Goal: Information Seeking & Learning: Learn about a topic

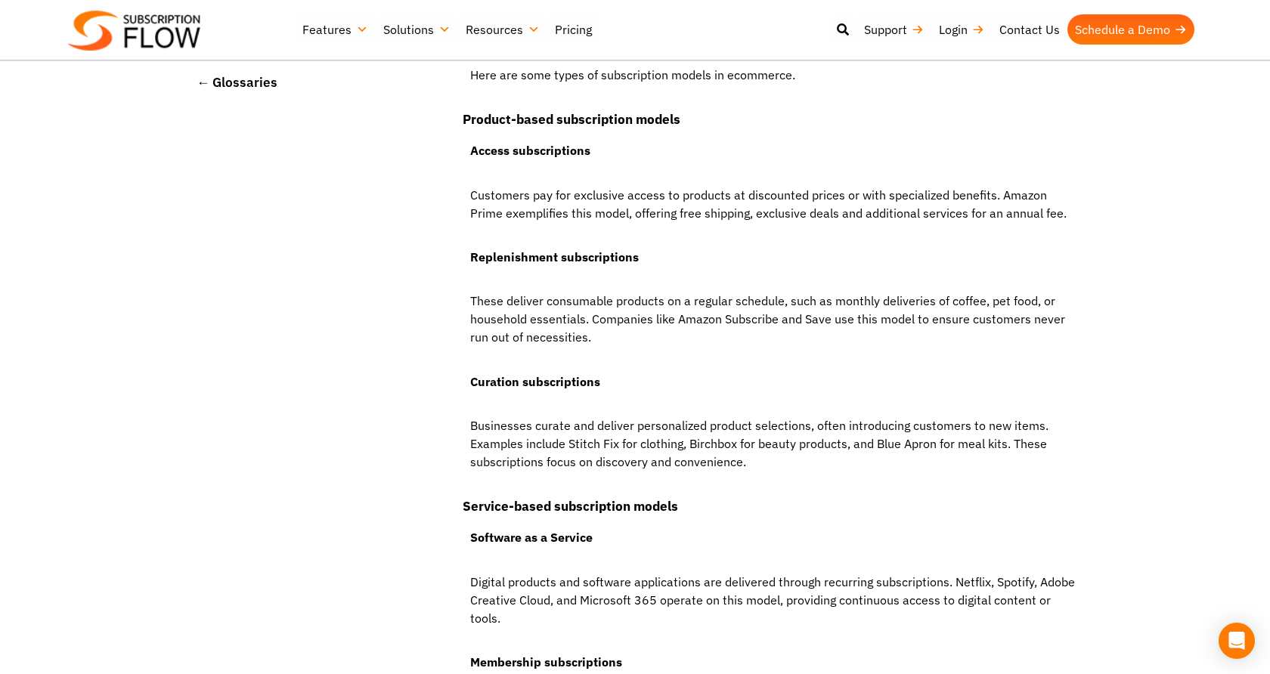
scroll to position [809, 0]
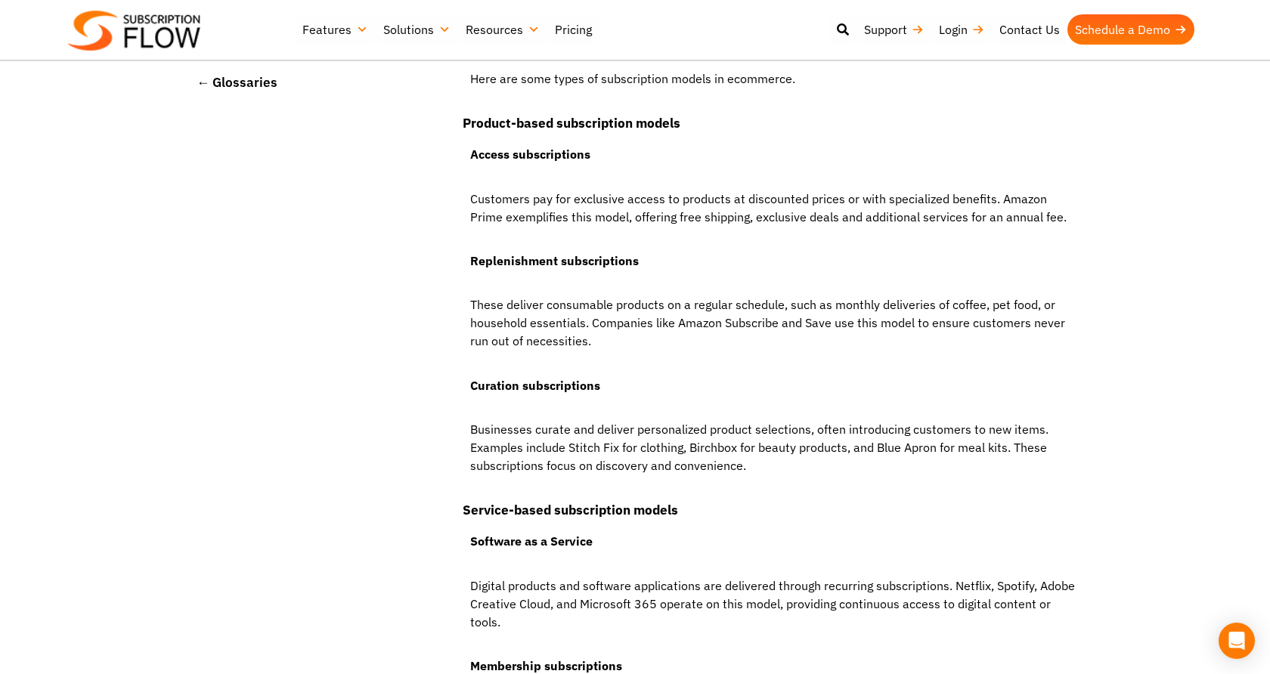
click at [583, 216] on p "Customers pay for exclusive access to products at discounted prices or with spe…" at bounding box center [772, 215] width 618 height 51
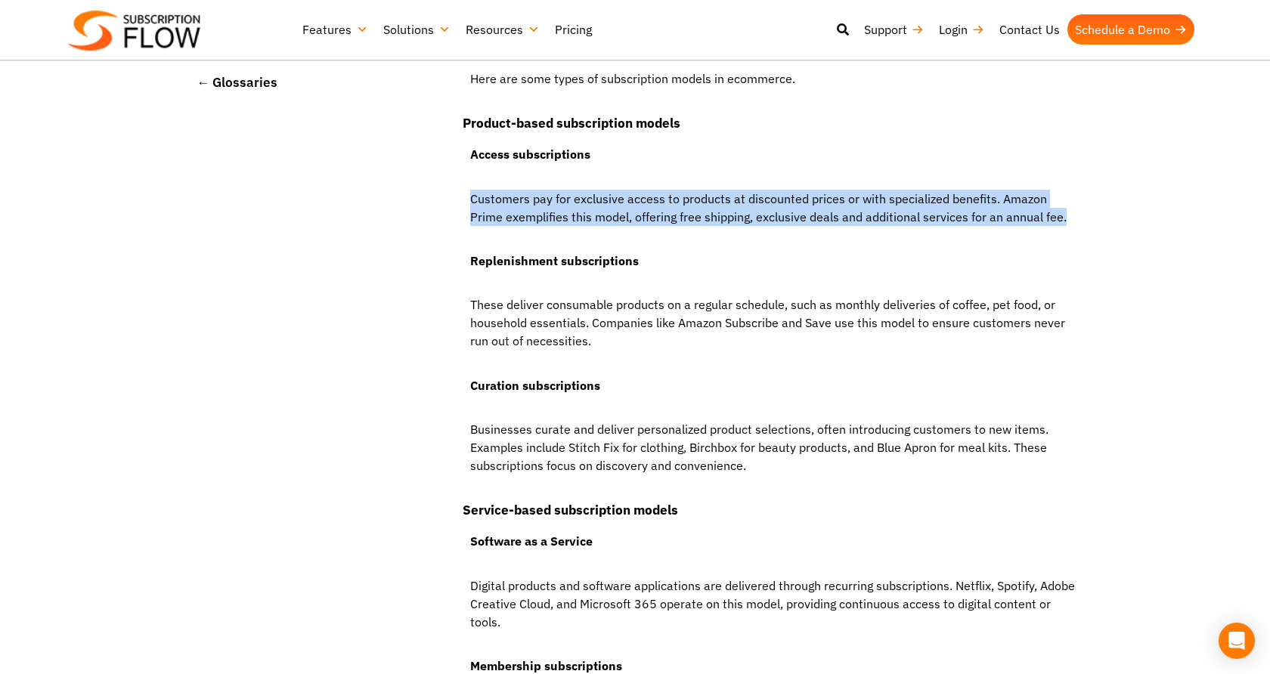
click at [583, 216] on p "Customers pay for exclusive access to products at discounted prices or with spe…" at bounding box center [772, 215] width 618 height 51
click at [563, 212] on p "Customers pay for exclusive access to products at discounted prices or with spe…" at bounding box center [772, 215] width 618 height 51
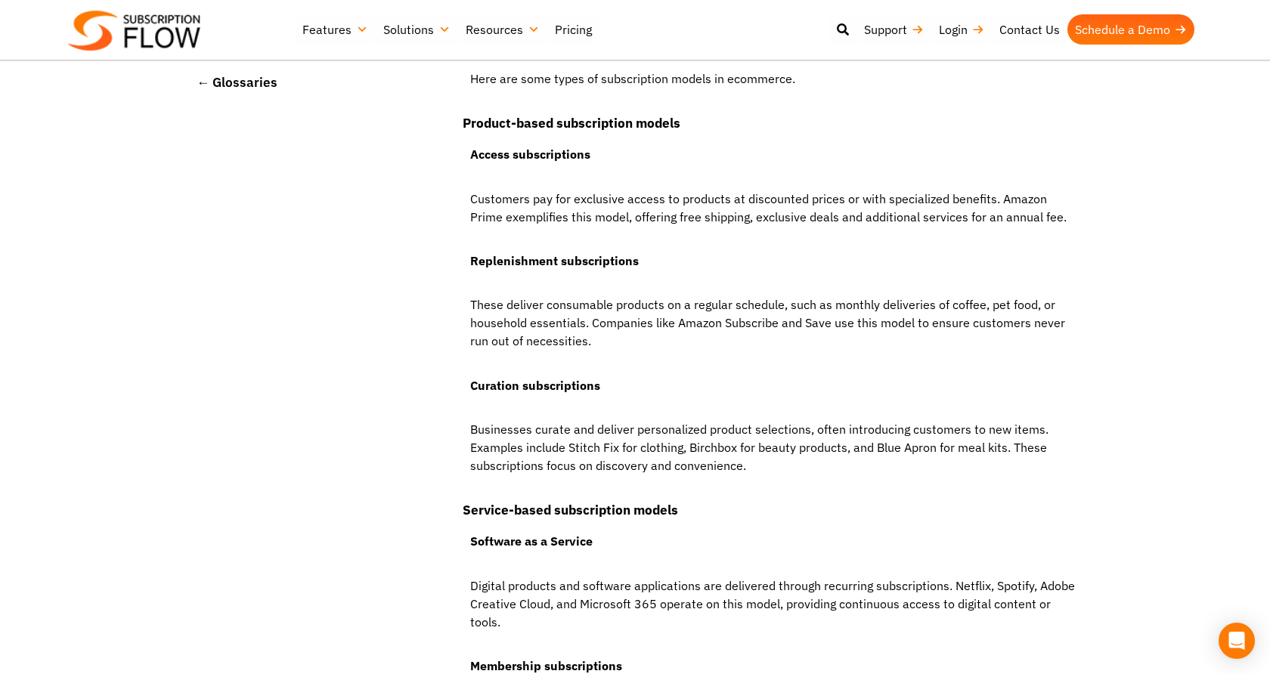
click at [563, 212] on p "Customers pay for exclusive access to products at discounted prices or with spe…" at bounding box center [772, 215] width 618 height 51
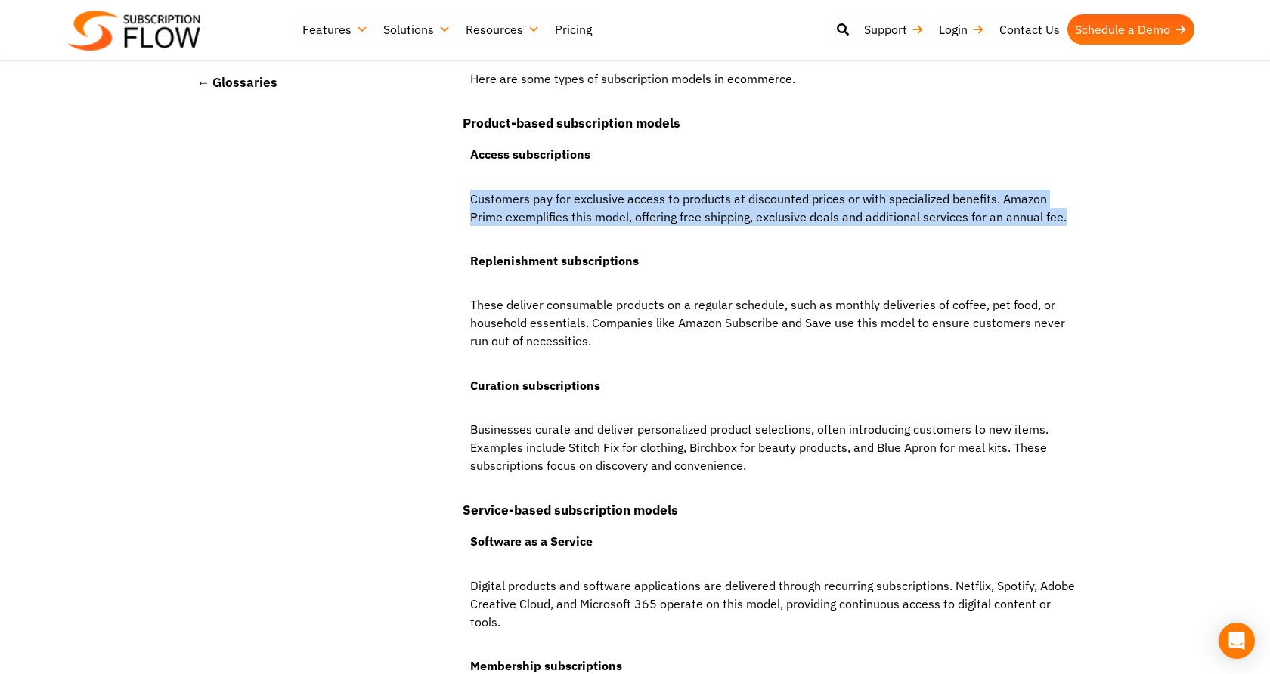
click at [563, 212] on p "Customers pay for exclusive access to products at discounted prices or with spe…" at bounding box center [772, 215] width 618 height 51
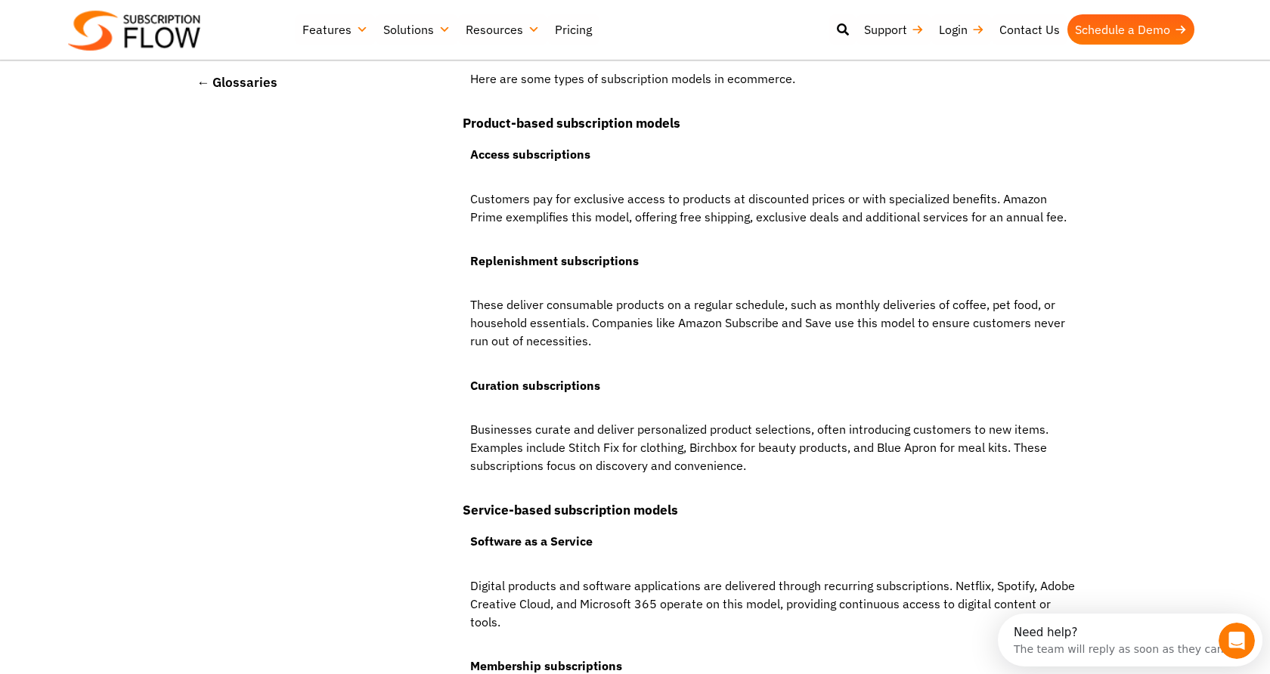
scroll to position [0, 0]
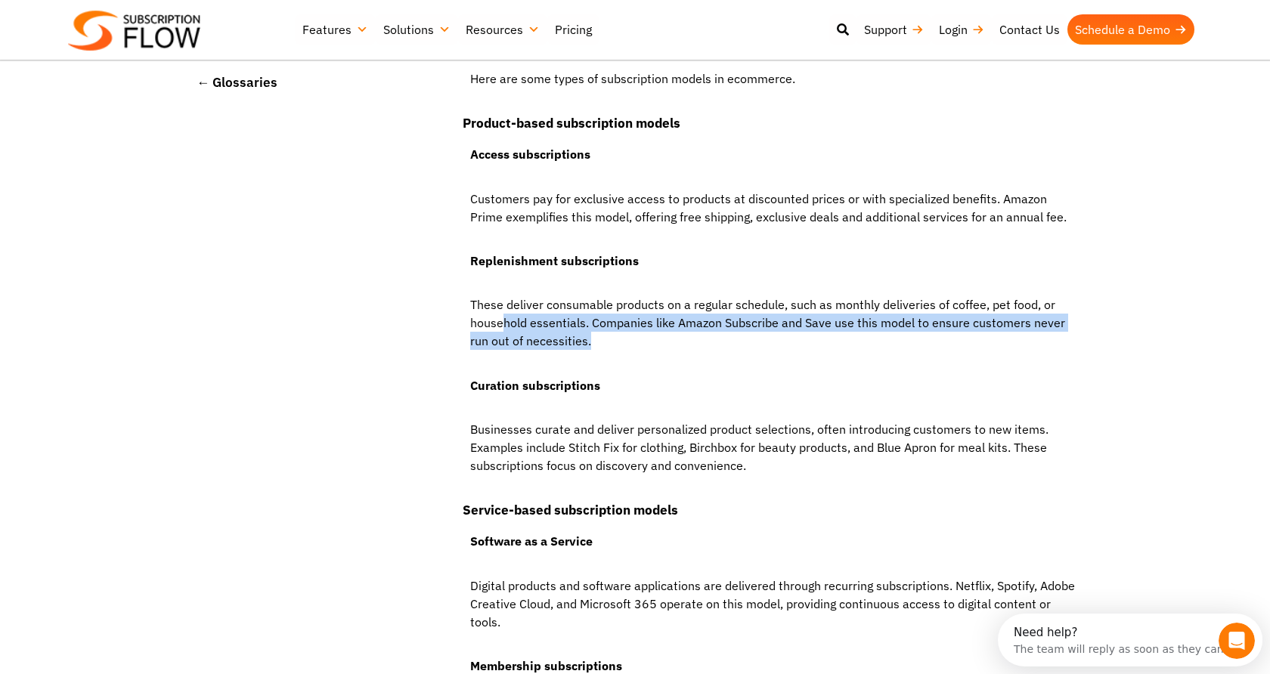
drag, startPoint x: 572, startPoint y: 336, endPoint x: 497, endPoint y: 314, distance: 78.7
click at [497, 314] on p "These deliver consumable products on a regular schedule, such as monthly delive…" at bounding box center [772, 331] width 618 height 70
click at [497, 321] on p "These deliver consumable products on a regular schedule, such as monthly delive…" at bounding box center [772, 331] width 618 height 70
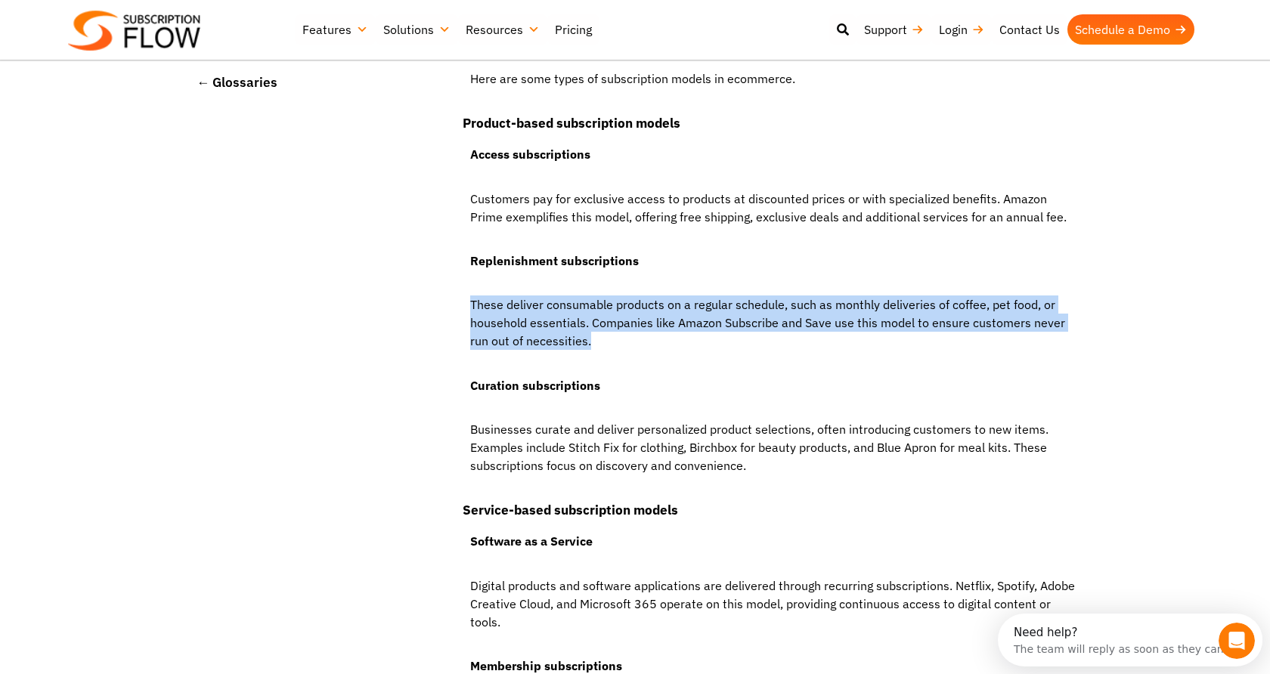
click at [481, 300] on p "These deliver consumable products on a regular schedule, such as monthly delive…" at bounding box center [772, 331] width 618 height 70
drag, startPoint x: 481, startPoint y: 300, endPoint x: 627, endPoint y: 341, distance: 150.7
click at [627, 341] on p "These deliver consumable products on a regular schedule, such as monthly delive…" at bounding box center [772, 331] width 618 height 70
click at [627, 340] on p "These deliver consumable products on a regular schedule, such as monthly delive…" at bounding box center [772, 331] width 618 height 70
drag, startPoint x: 599, startPoint y: 340, endPoint x: 476, endPoint y: 314, distance: 125.3
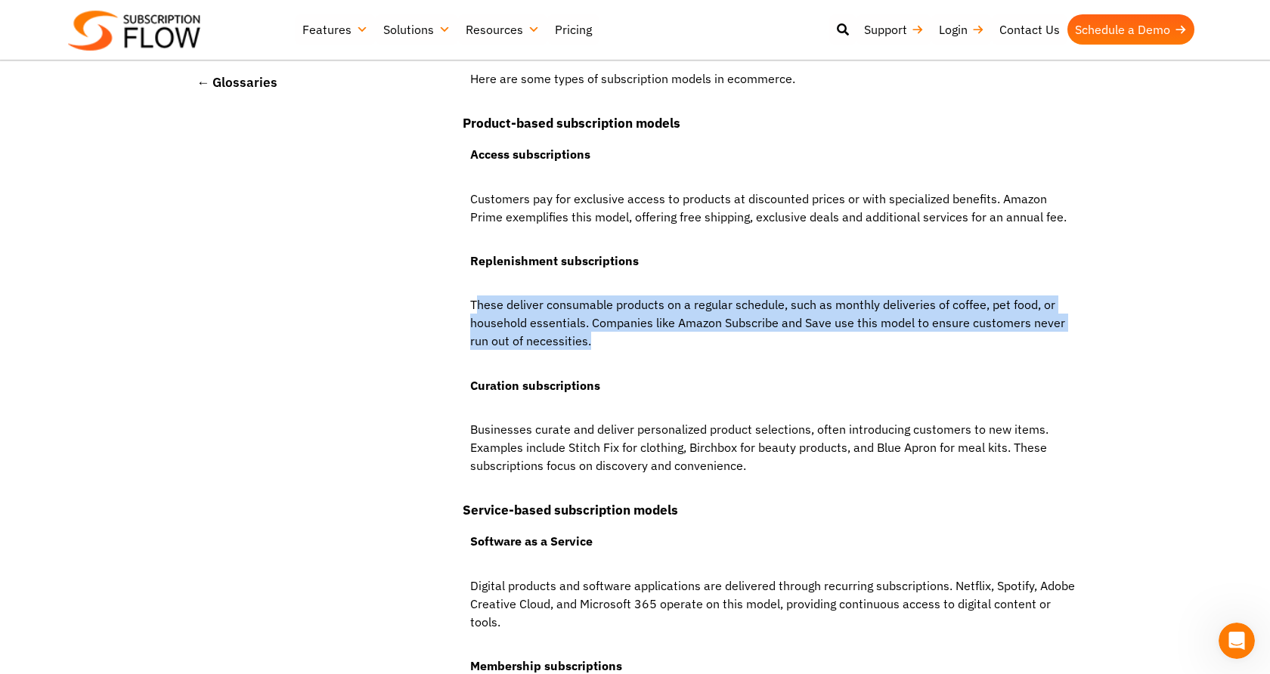
click at [476, 314] on p "These deliver consumable products on a regular schedule, such as monthly delive…" at bounding box center [772, 331] width 618 height 70
click at [526, 330] on p "These deliver consumable products on a regular schedule, such as monthly delive…" at bounding box center [772, 331] width 618 height 70
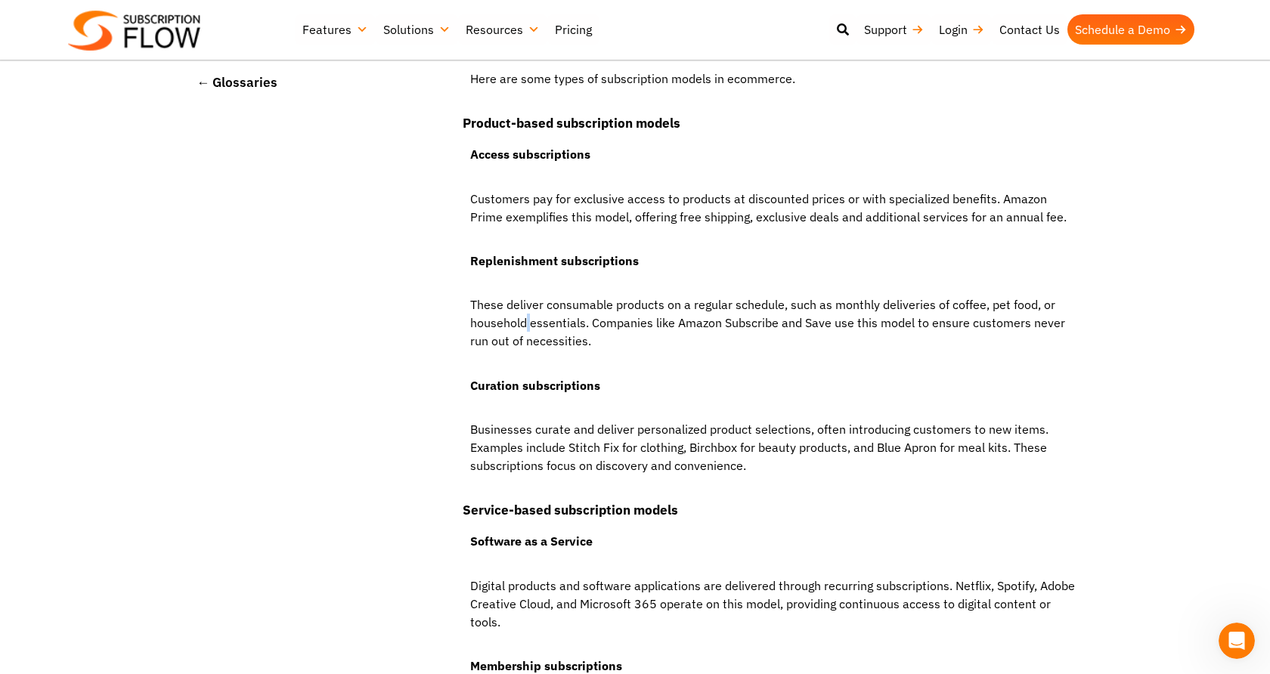
click at [526, 330] on p "These deliver consumable products on a regular schedule, such as monthly delive…" at bounding box center [772, 331] width 618 height 70
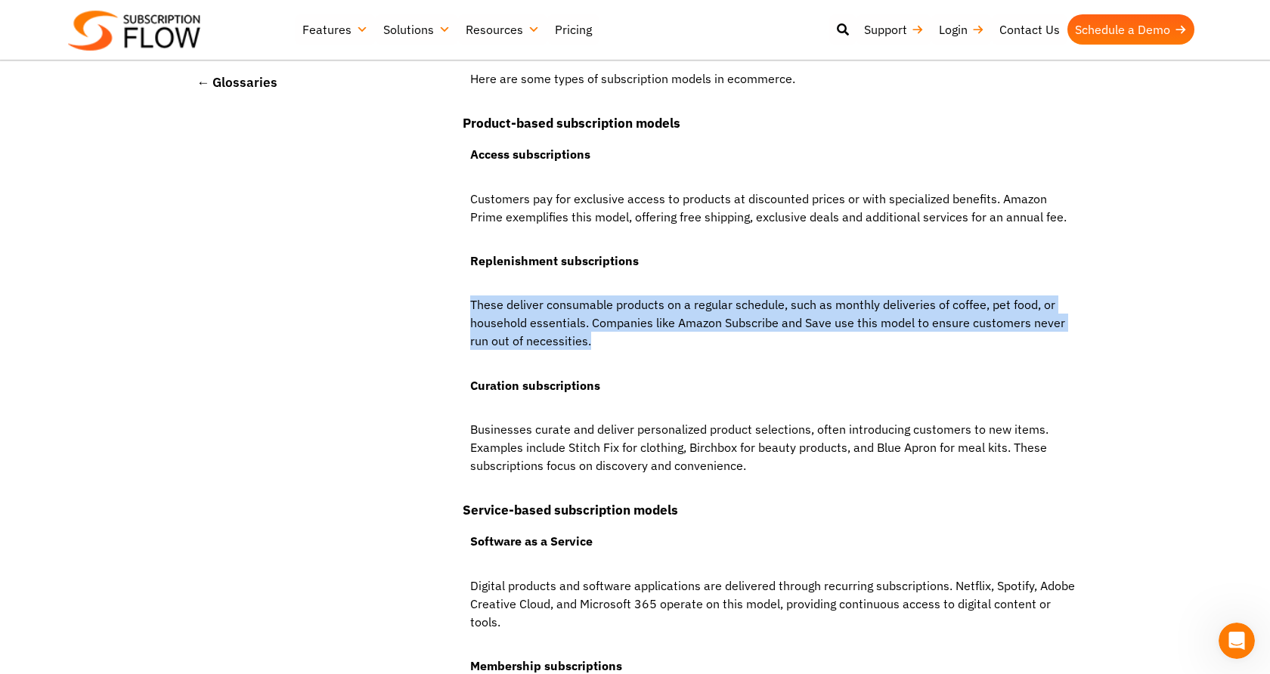
click at [526, 330] on p "These deliver consumable products on a regular schedule, such as monthly delive…" at bounding box center [772, 331] width 618 height 70
click at [539, 329] on p "These deliver consumable products on a regular schedule, such as monthly delive…" at bounding box center [772, 331] width 618 height 70
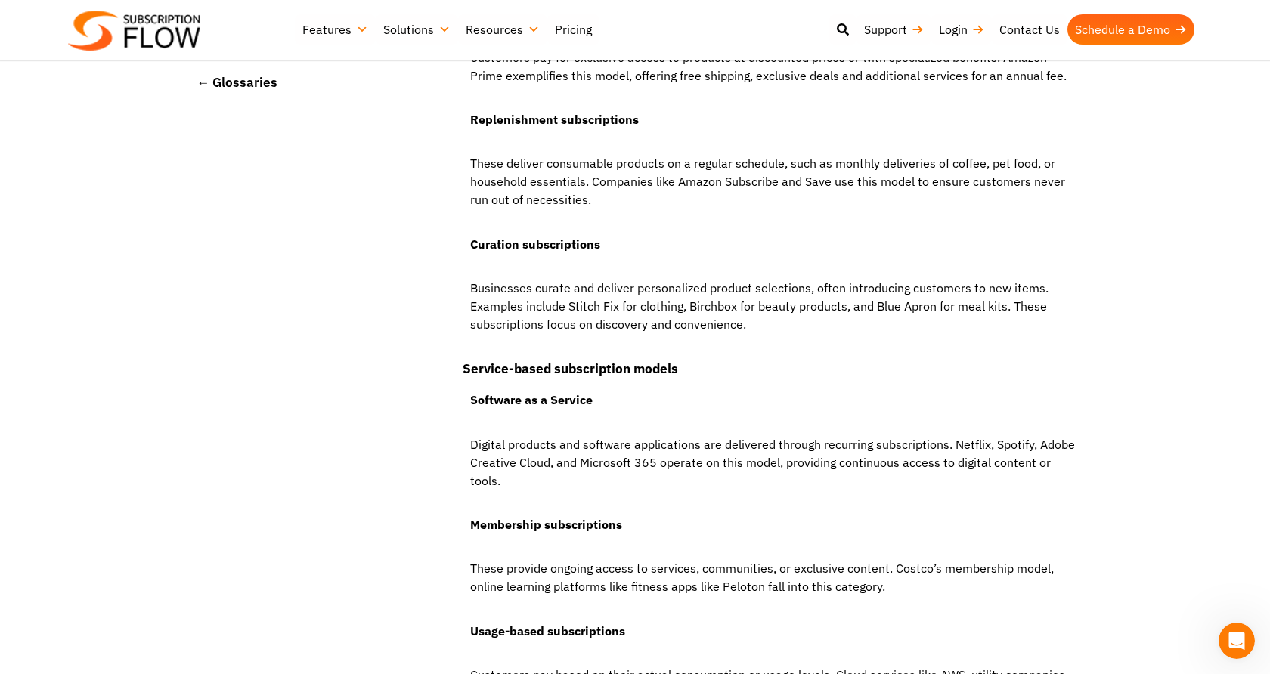
scroll to position [966, 0]
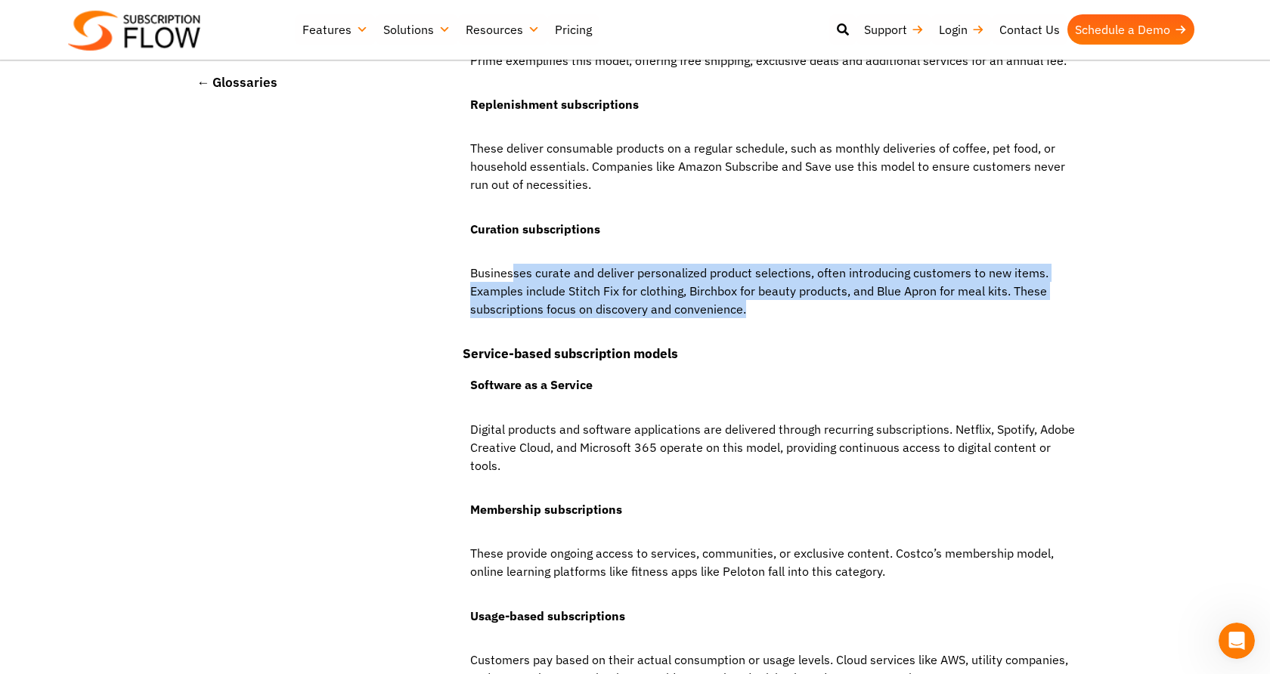
drag, startPoint x: 746, startPoint y: 317, endPoint x: 509, endPoint y: 279, distance: 240.3
click at [509, 279] on p "Businesses curate and deliver personalized product selections, often introducin…" at bounding box center [772, 299] width 618 height 70
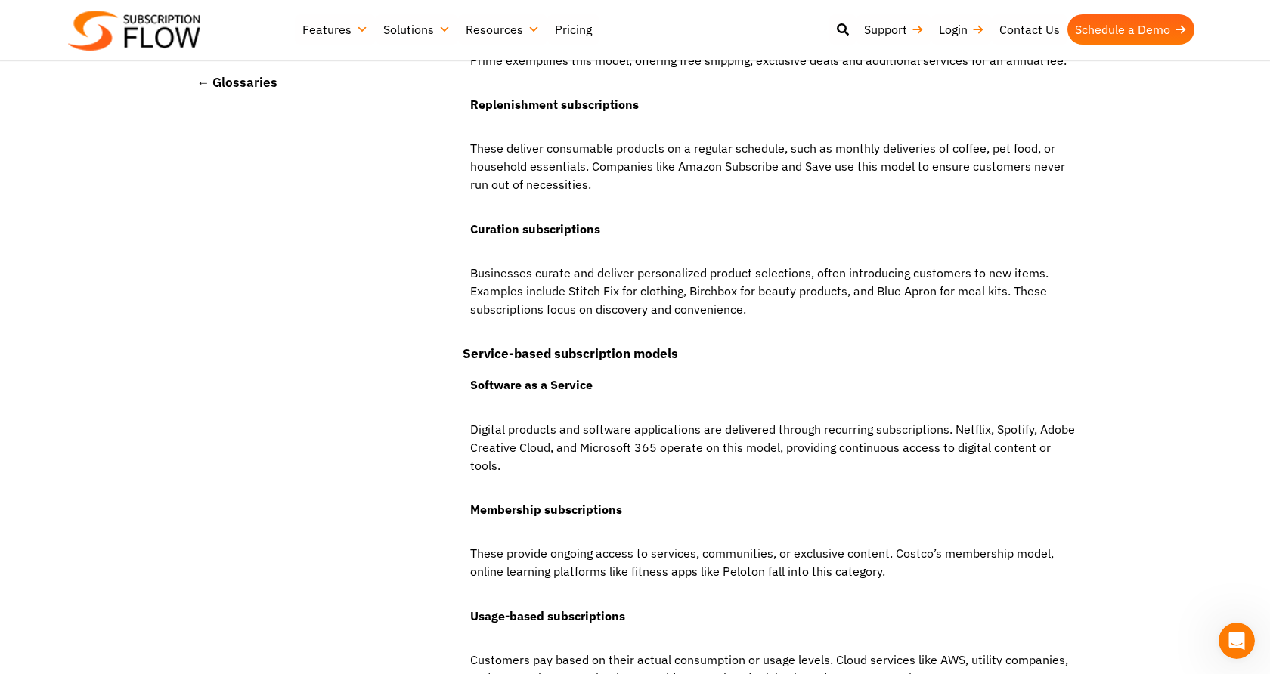
click at [565, 433] on p "Digital products and software applications are delivered through recurring subs…" at bounding box center [772, 455] width 618 height 70
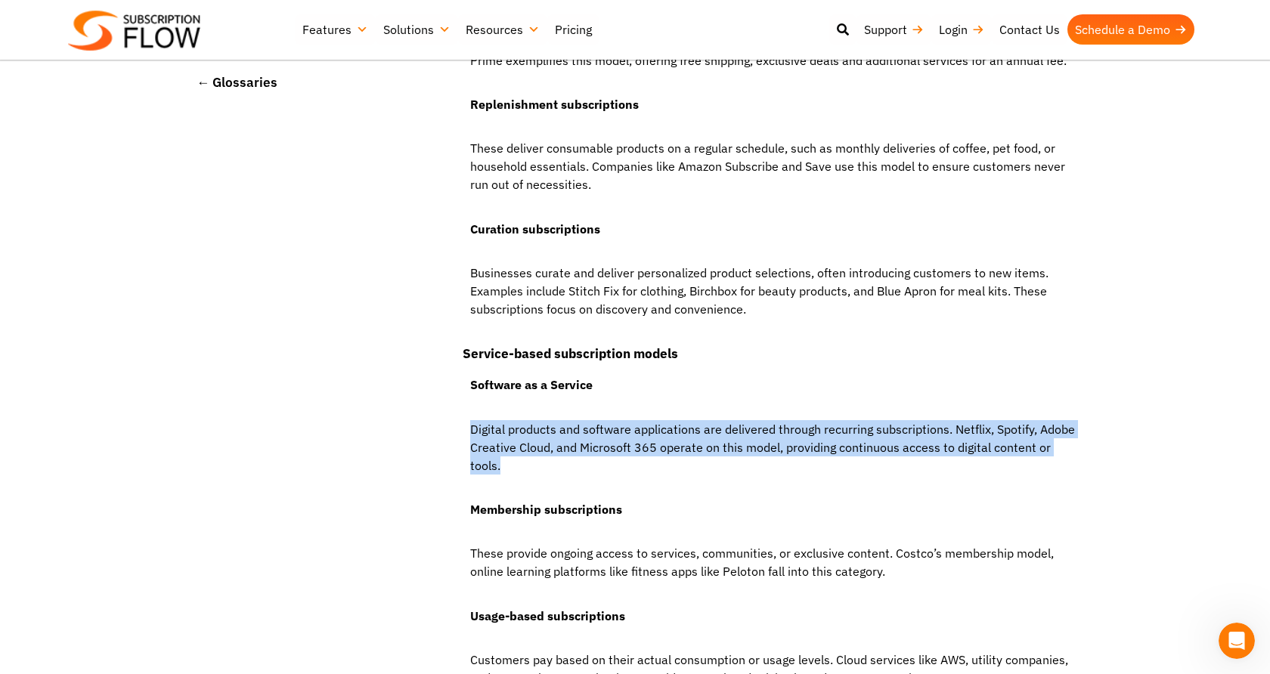
click at [565, 433] on p "Digital products and software applications are delivered through recurring subs…" at bounding box center [772, 455] width 618 height 70
click at [556, 433] on p "Digital products and software applications are delivered through recurring subs…" at bounding box center [772, 455] width 618 height 70
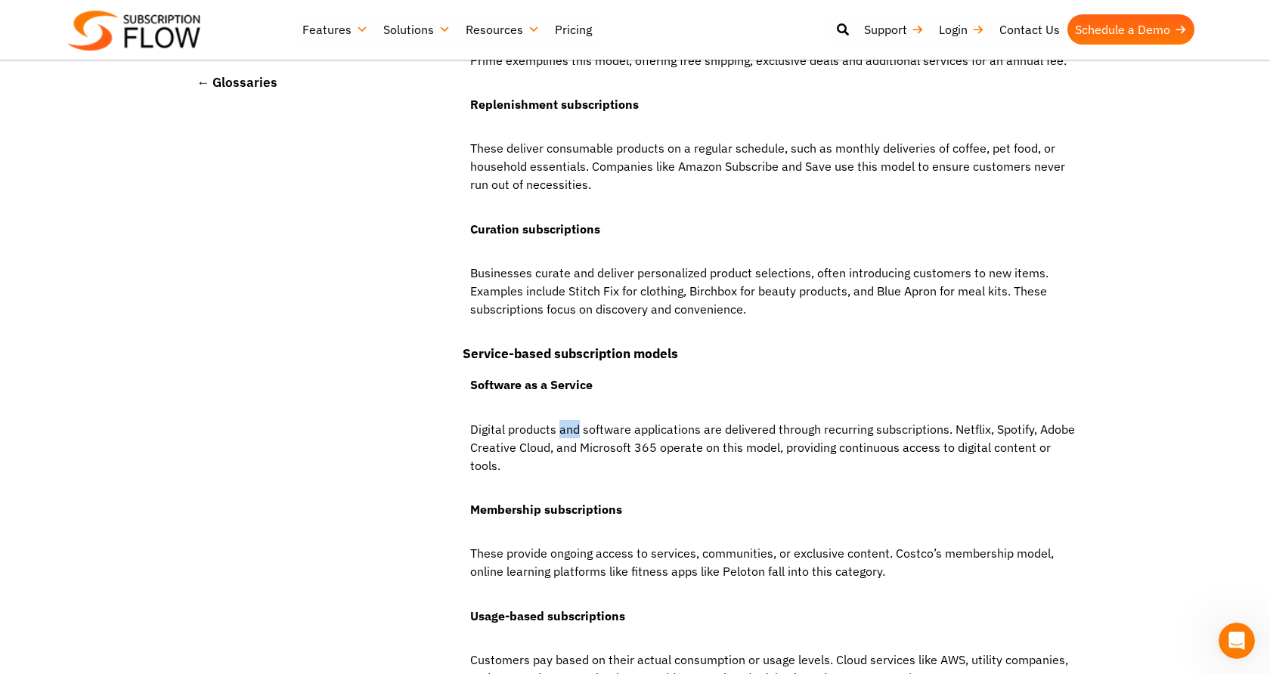
click at [556, 433] on p "Digital products and software applications are delivered through recurring subs…" at bounding box center [772, 455] width 618 height 70
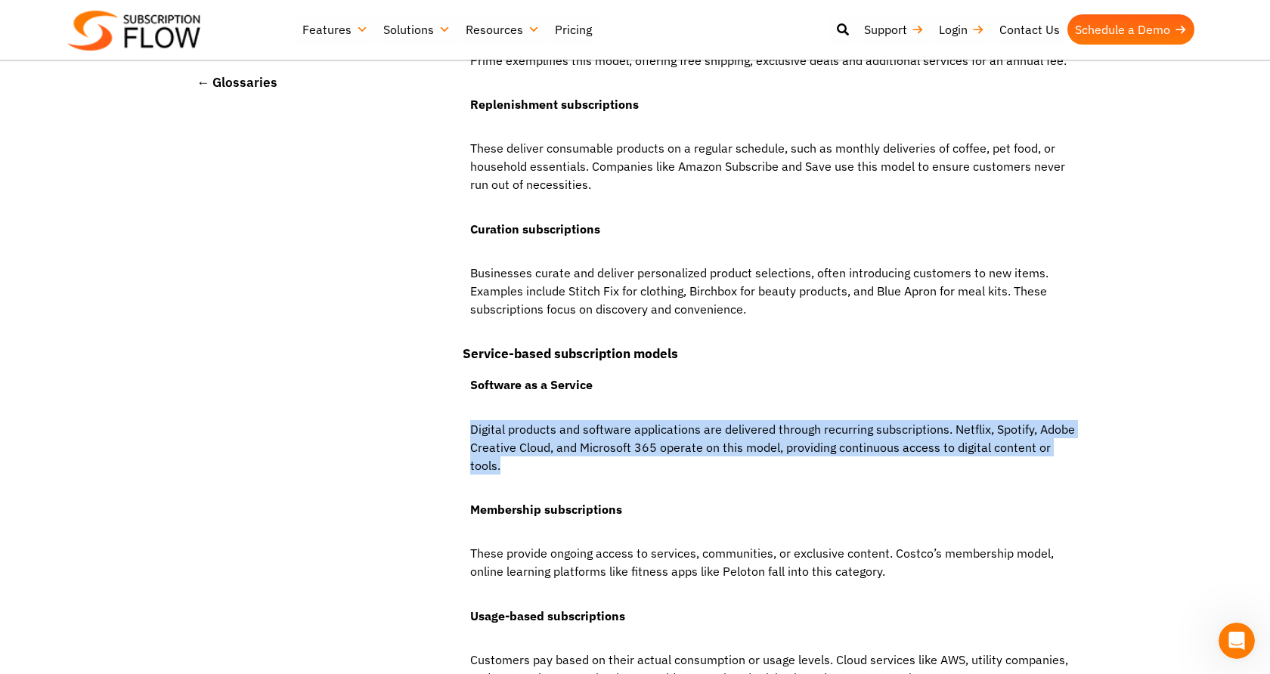
click at [556, 433] on p "Digital products and software applications are delivered through recurring subs…" at bounding box center [772, 455] width 618 height 70
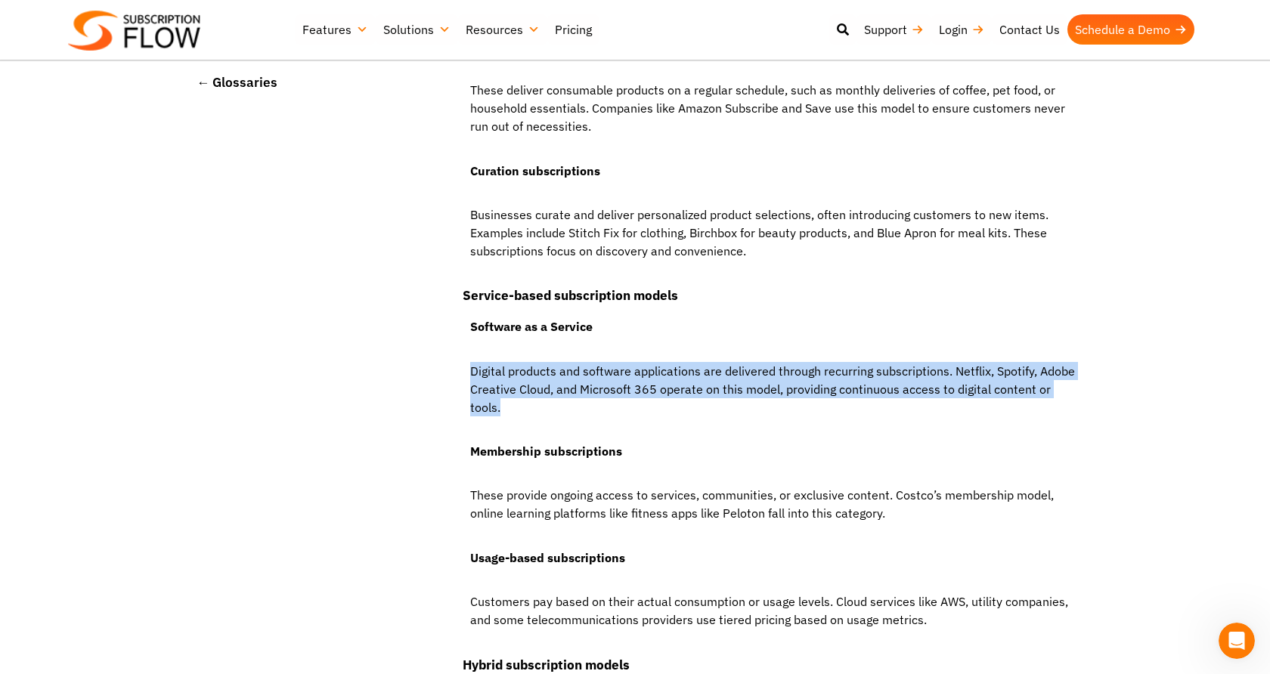
scroll to position [1032, 0]
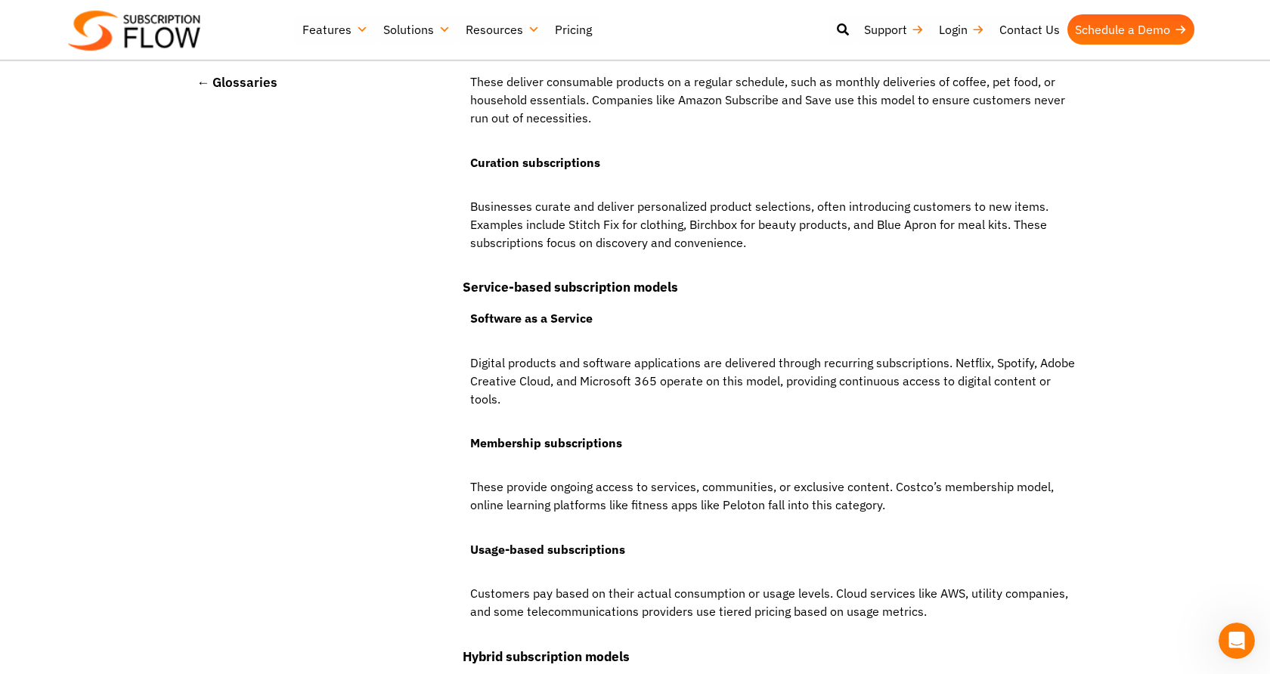
click at [577, 487] on p "These provide ongoing access to services, communities, or exclusive content. Co…" at bounding box center [772, 503] width 618 height 51
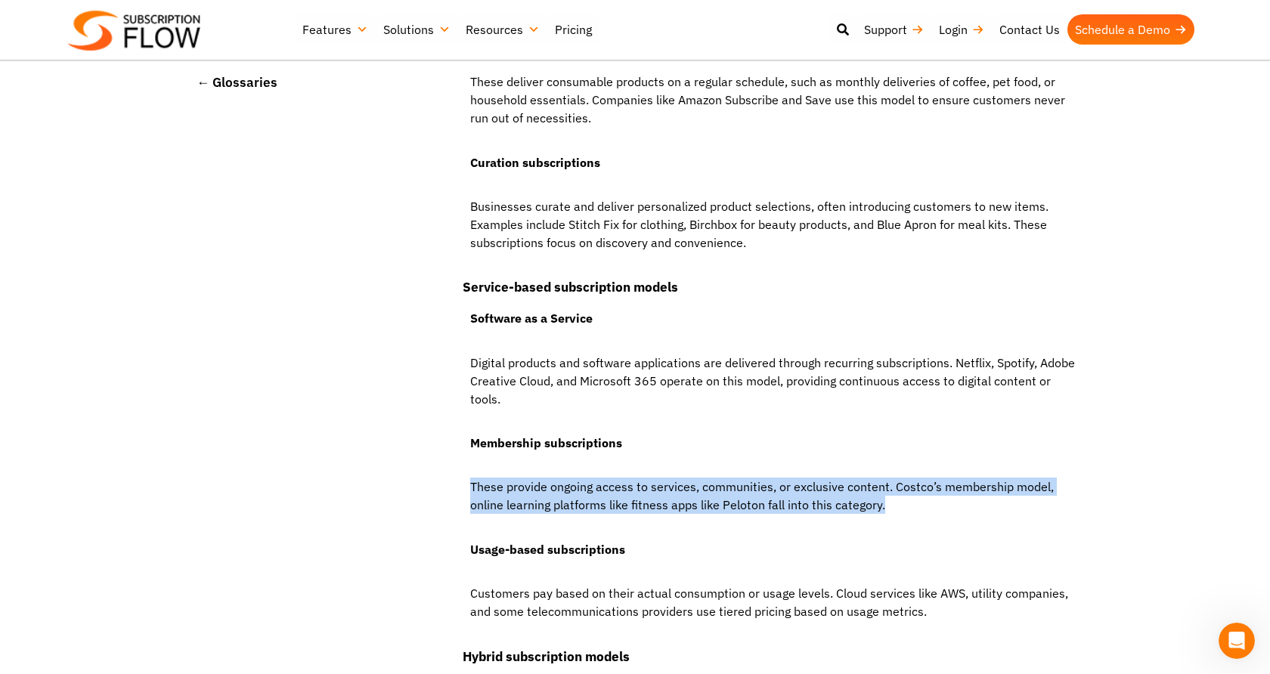
click at [577, 487] on p "These provide ongoing access to services, communities, or exclusive content. Co…" at bounding box center [772, 503] width 618 height 51
click at [574, 482] on p "These provide ongoing access to services, communities, or exclusive content. Co…" at bounding box center [772, 503] width 618 height 51
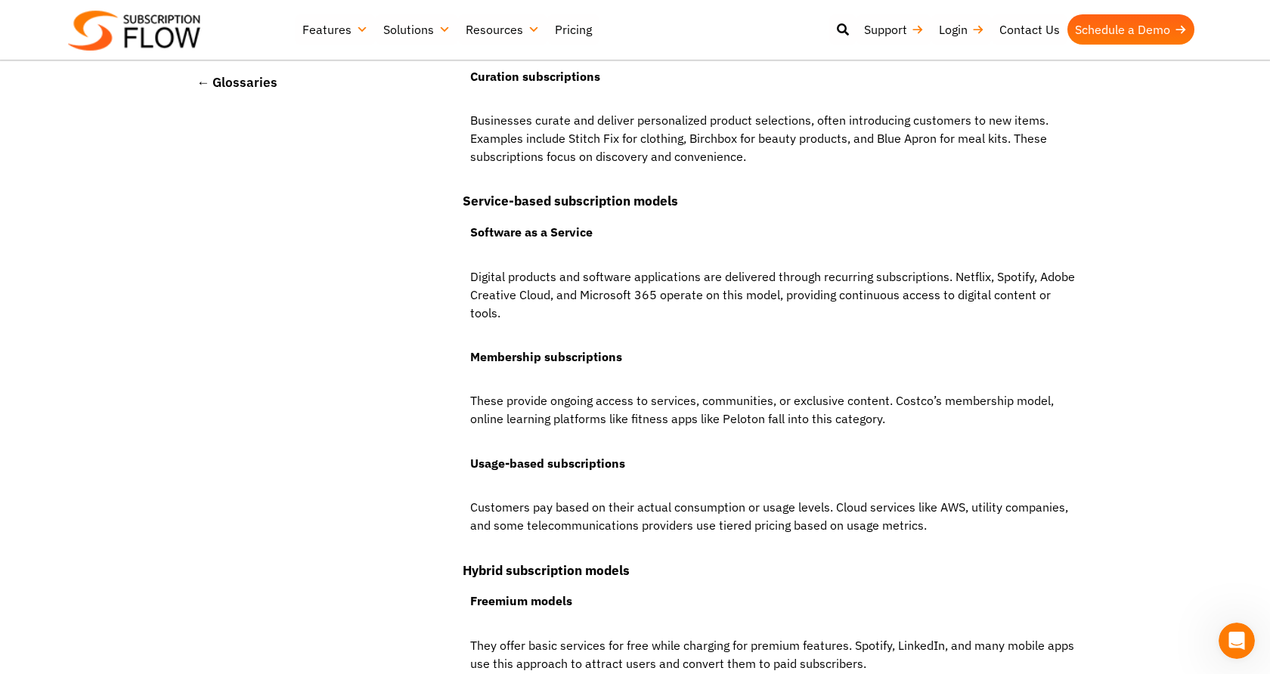
scroll to position [1157, 0]
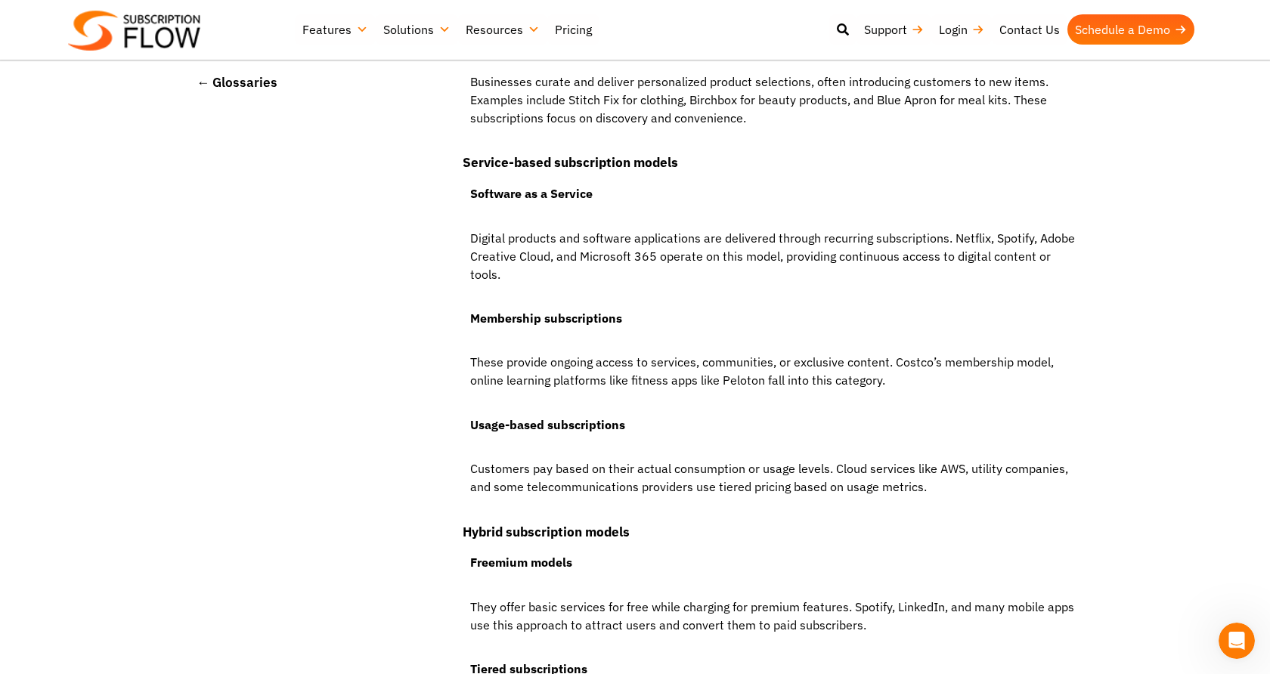
click at [613, 465] on p "Customers pay based on their actual consumption or usage levels. Cloud services…" at bounding box center [772, 485] width 618 height 51
